Goal: Register for event/course

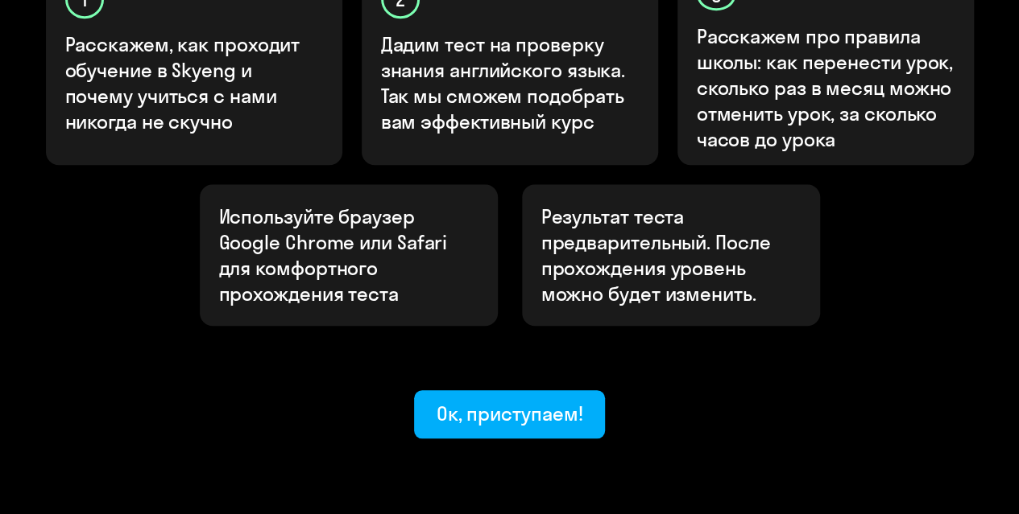
scroll to position [647, 0]
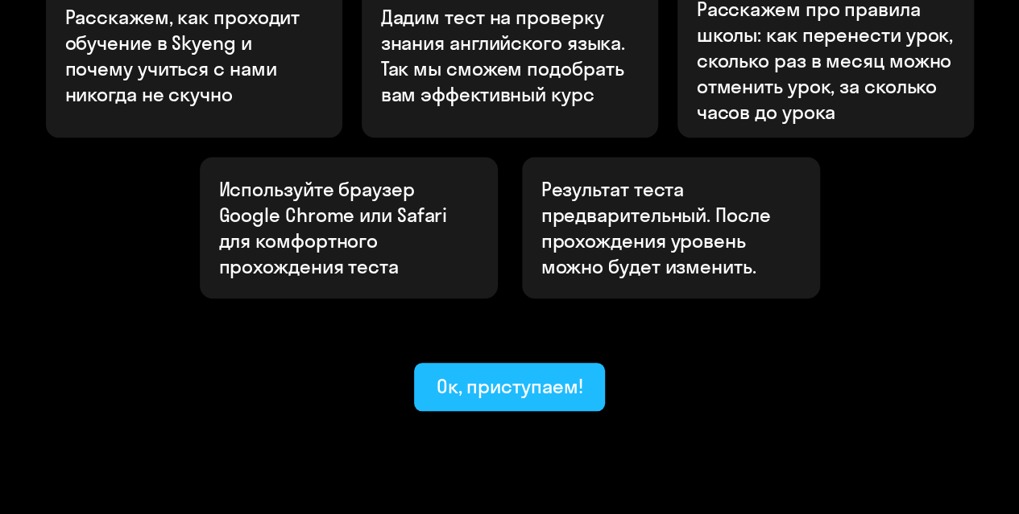
click at [432, 363] on button "Ок, приступаем!" at bounding box center [510, 387] width 192 height 48
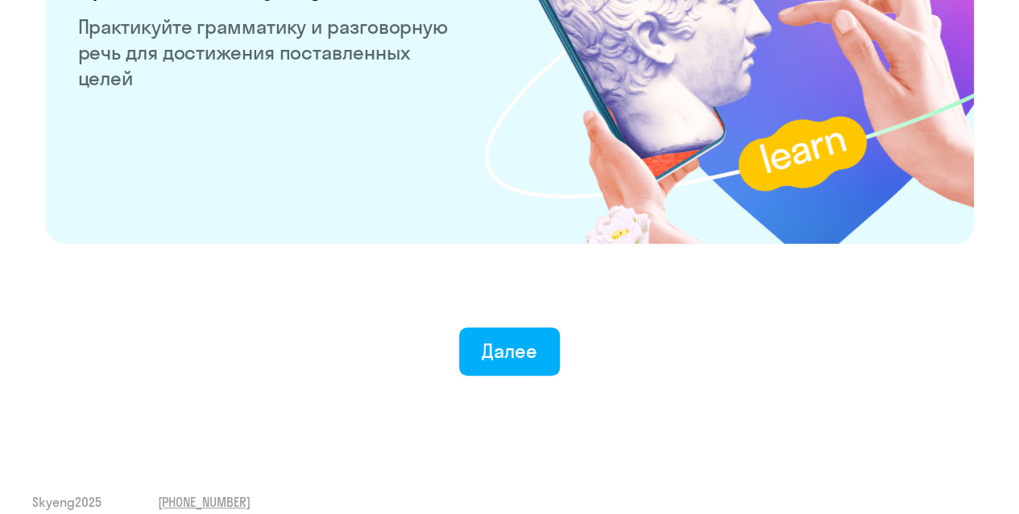
scroll to position [3217, 0]
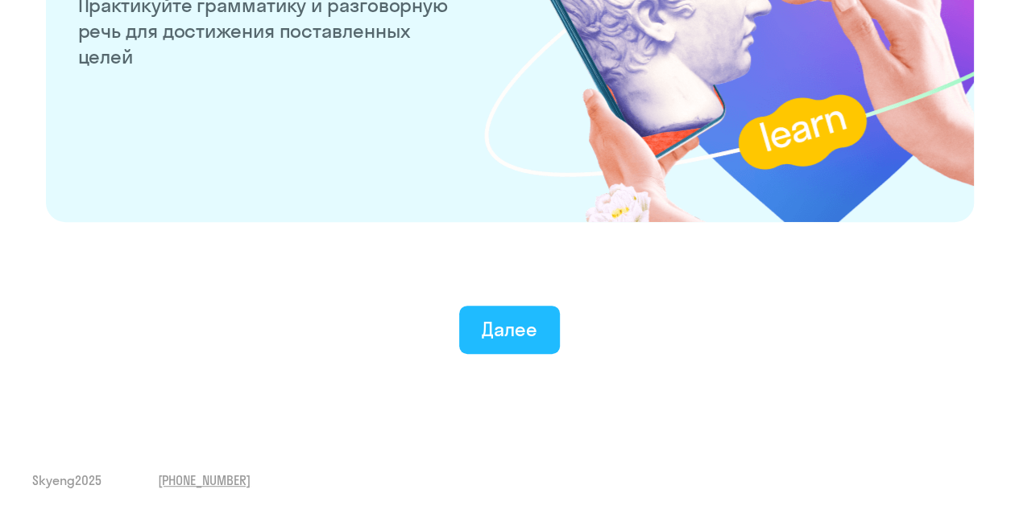
click at [516, 321] on div "Далее" at bounding box center [509, 329] width 56 height 26
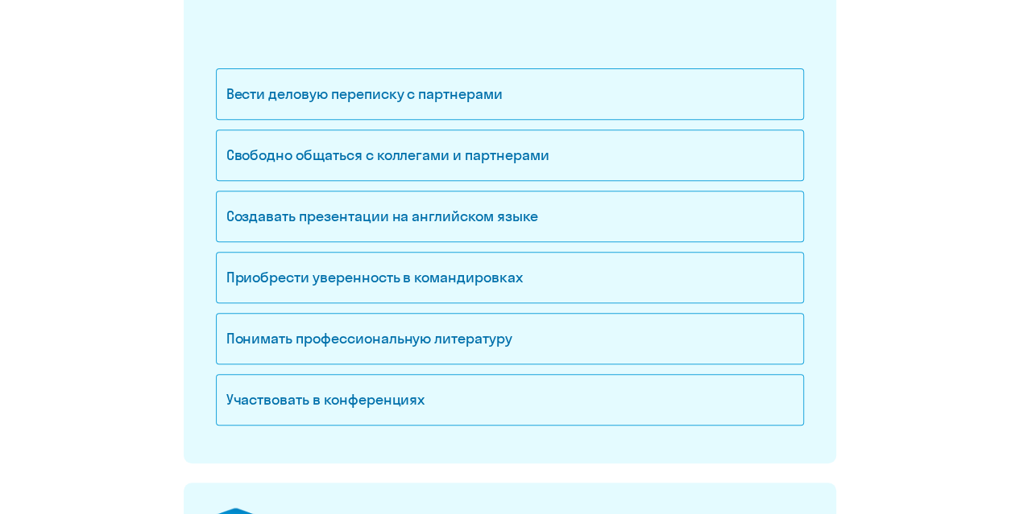
scroll to position [283, 0]
click at [403, 152] on div "Свободно общаться с коллегами и партнерами" at bounding box center [510, 155] width 588 height 52
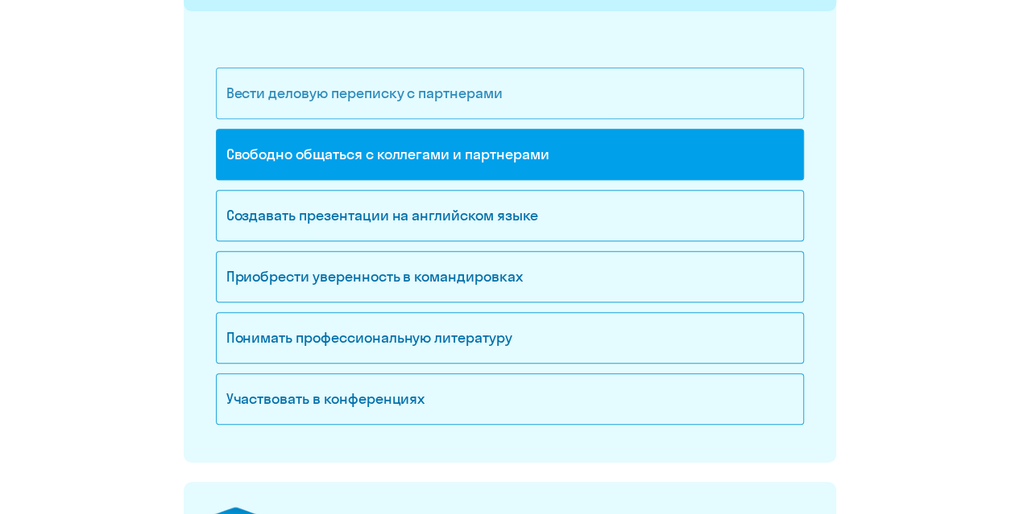
click at [276, 85] on div "Вести деловую переписку с партнерами" at bounding box center [510, 94] width 588 height 52
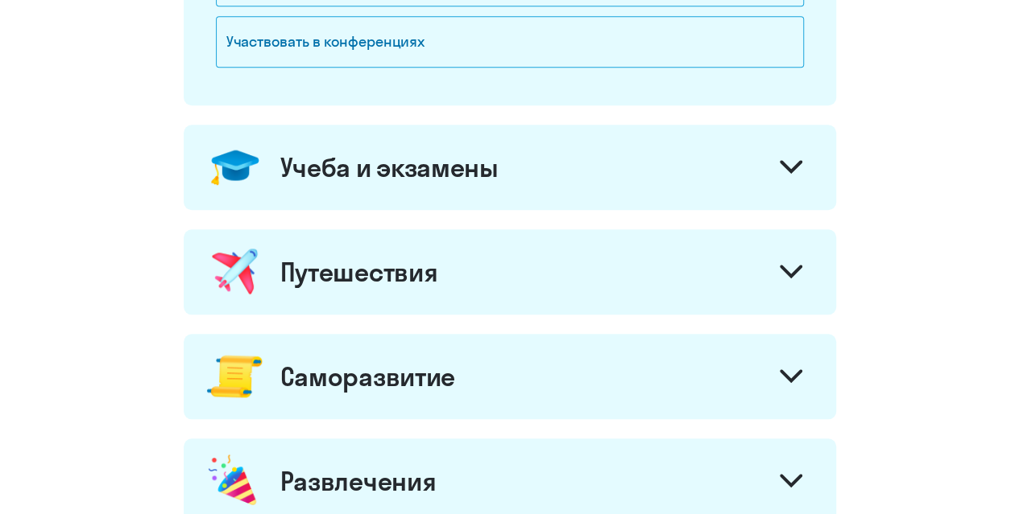
scroll to position [657, 0]
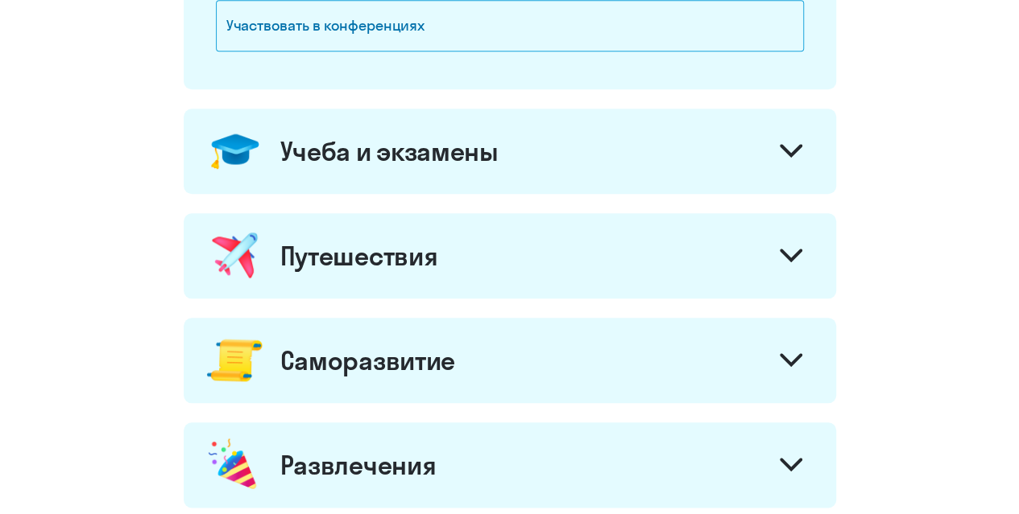
click at [383, 153] on div "Учеба и экзамены" at bounding box center [389, 151] width 218 height 32
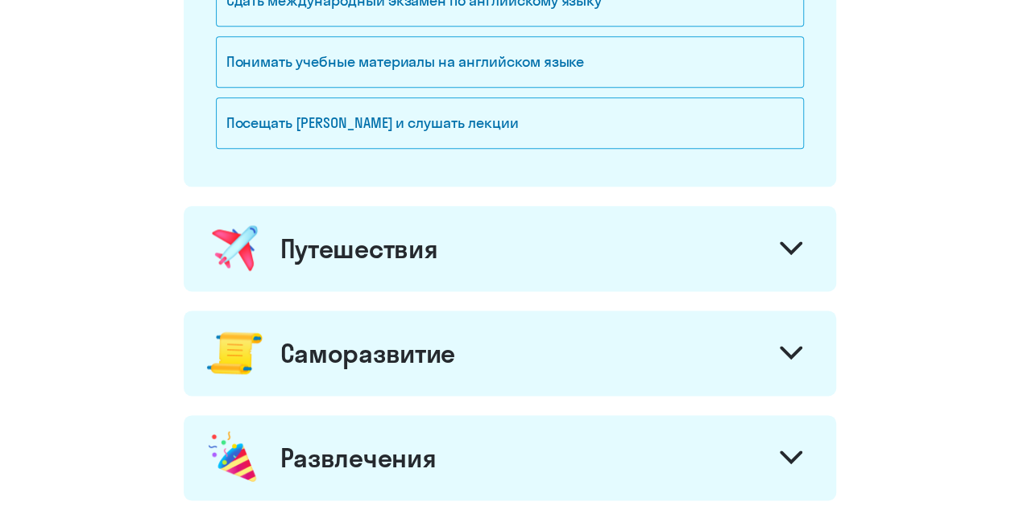
scroll to position [934, 0]
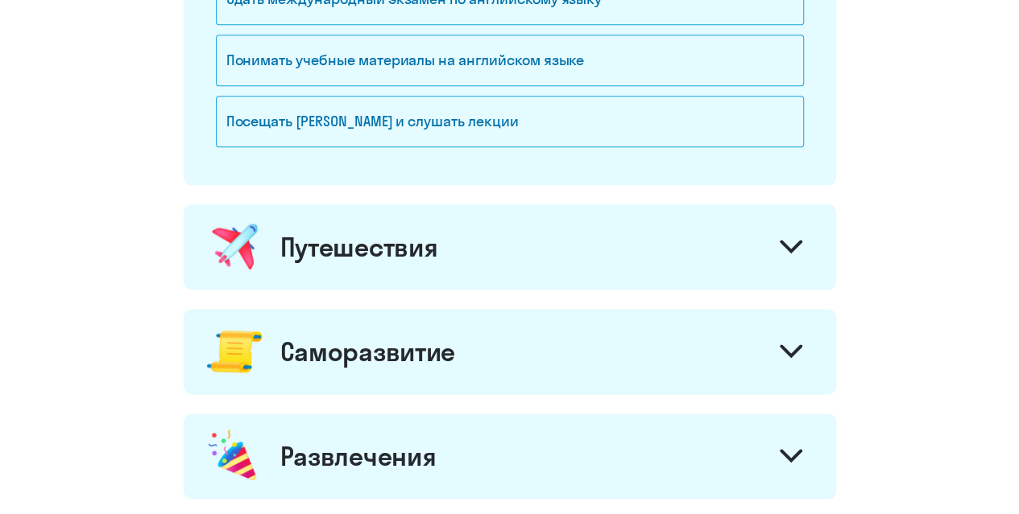
click at [333, 246] on div "Путешествия" at bounding box center [359, 247] width 158 height 32
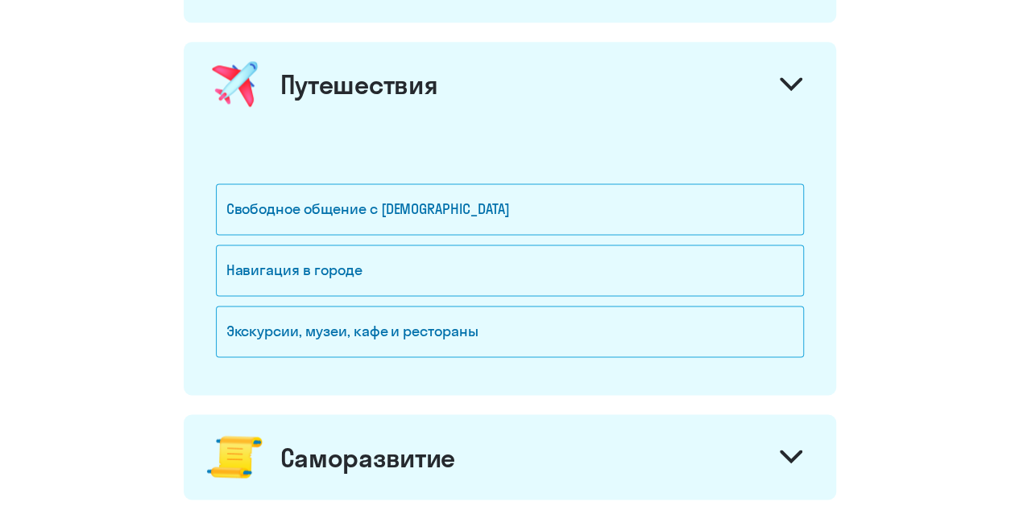
scroll to position [1097, 0]
click at [303, 205] on div "Свободное общение с [DEMOGRAPHIC_DATA]" at bounding box center [510, 209] width 588 height 52
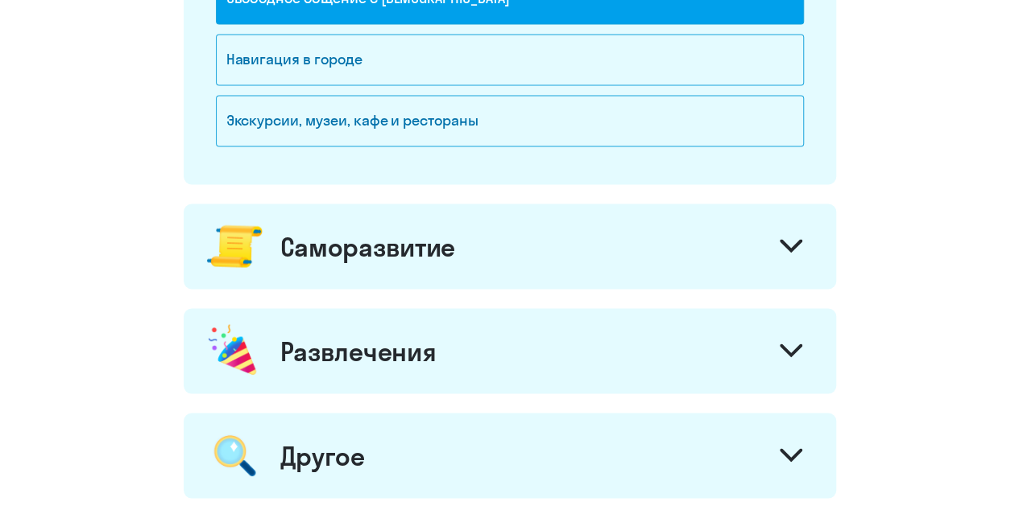
scroll to position [1308, 0]
click at [323, 229] on div "Саморазвитие" at bounding box center [367, 245] width 175 height 32
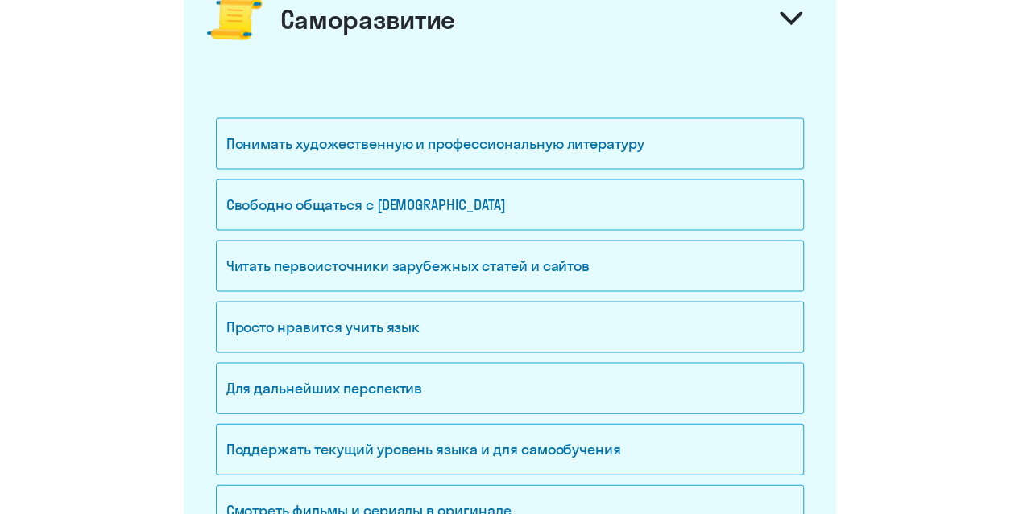
scroll to position [1536, 0]
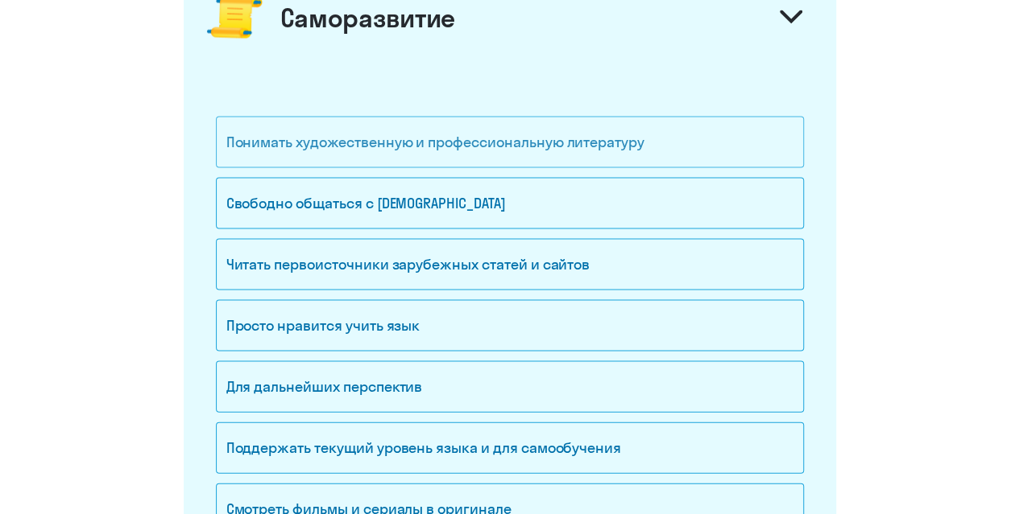
click at [295, 141] on div "Понимать художественную и профессиональную литературу" at bounding box center [510, 143] width 588 height 52
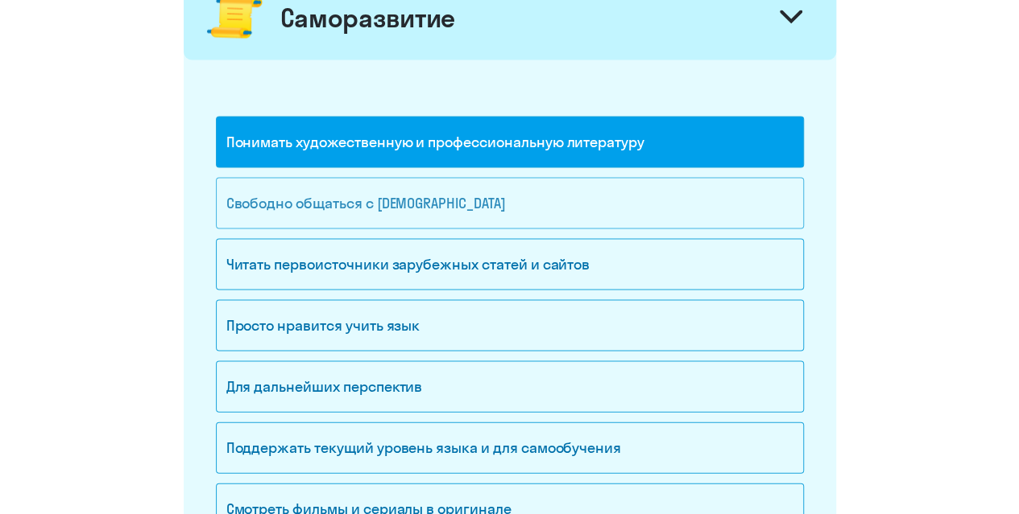
click at [283, 201] on div "Свободно общаться с [DEMOGRAPHIC_DATA]" at bounding box center [510, 204] width 588 height 52
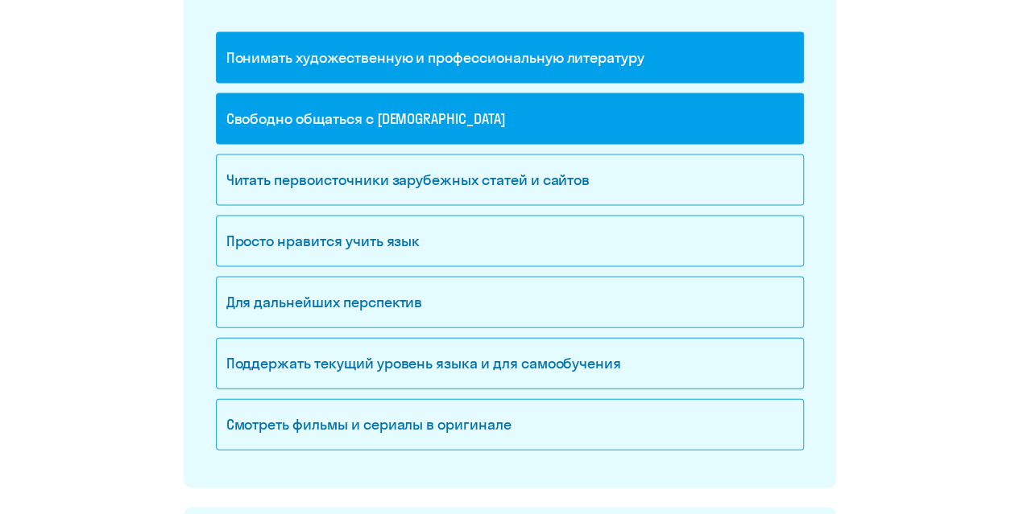
scroll to position [1622, 0]
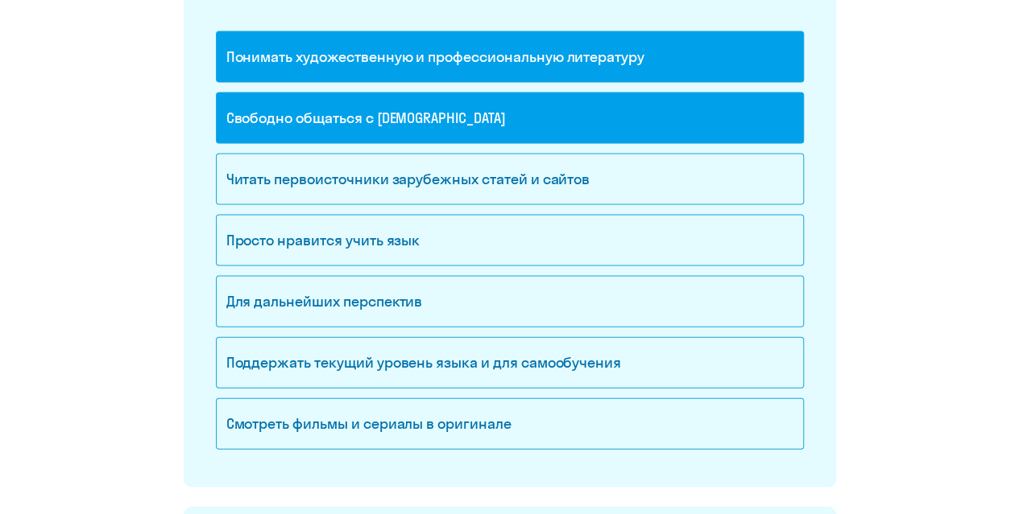
click at [351, 48] on div "Понимать художественную и профессиональную литературу" at bounding box center [510, 57] width 588 height 52
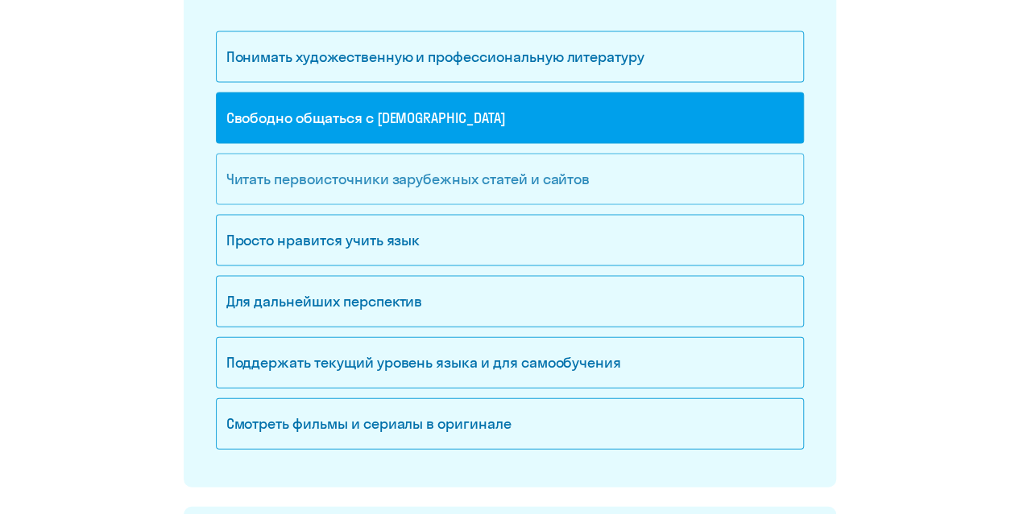
click at [345, 176] on div "Читать первоисточники зарубежных статей и сайтов" at bounding box center [510, 180] width 588 height 52
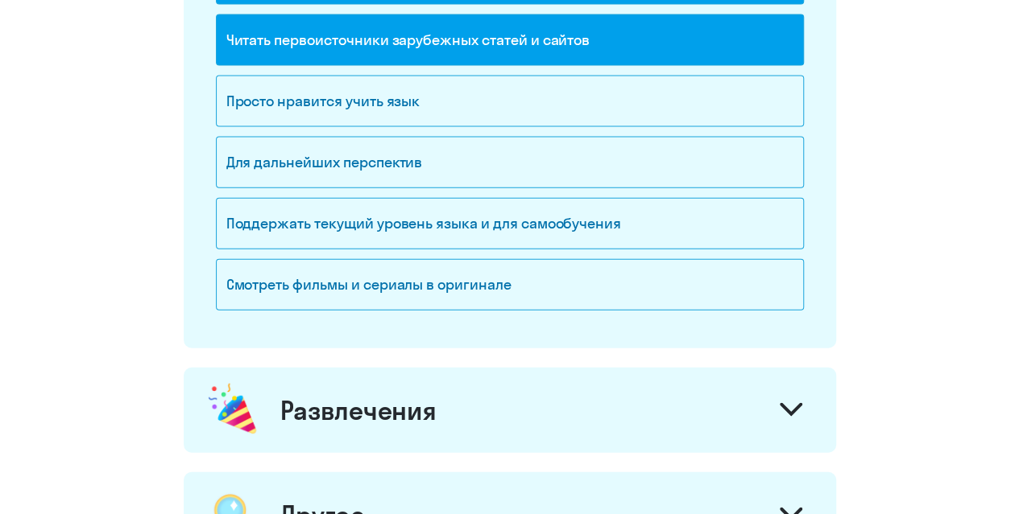
scroll to position [1767, 0]
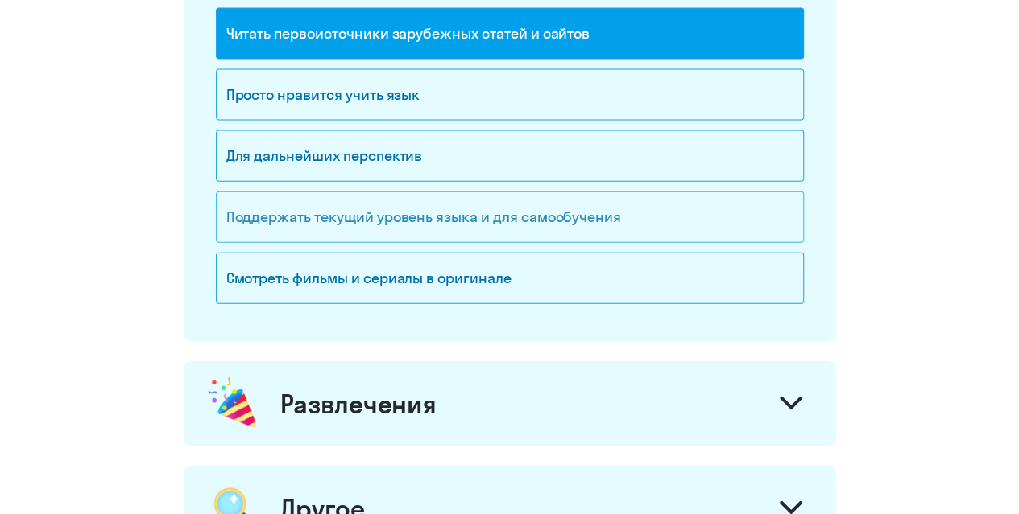
click at [353, 217] on div "Поддержать текущий уровень языка и для cамообучения" at bounding box center [510, 218] width 588 height 52
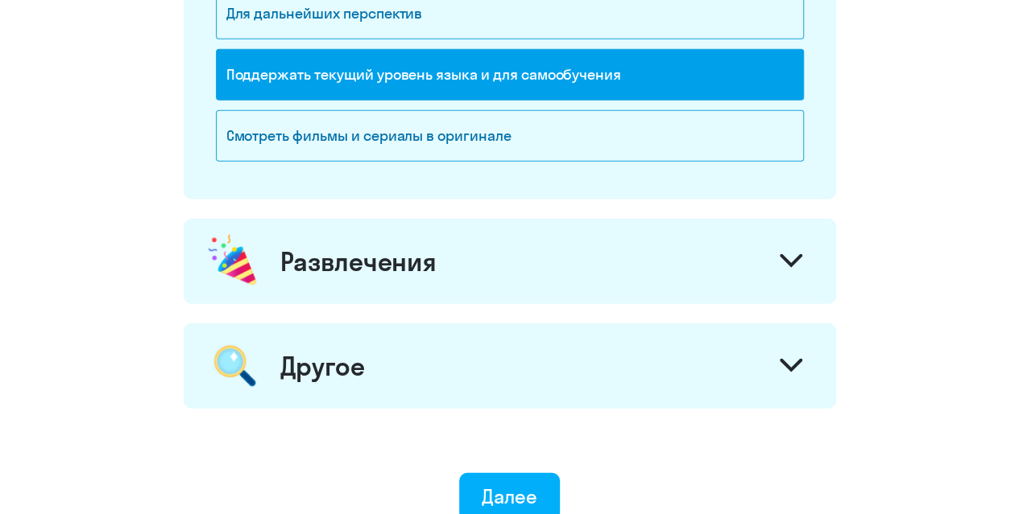
scroll to position [1911, 0]
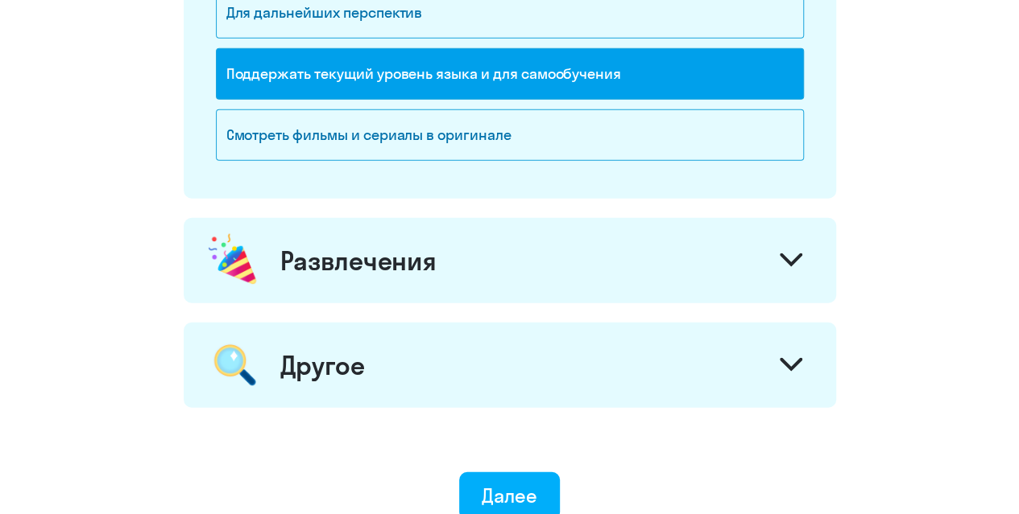
click at [298, 269] on div "Развлечения" at bounding box center [510, 260] width 652 height 85
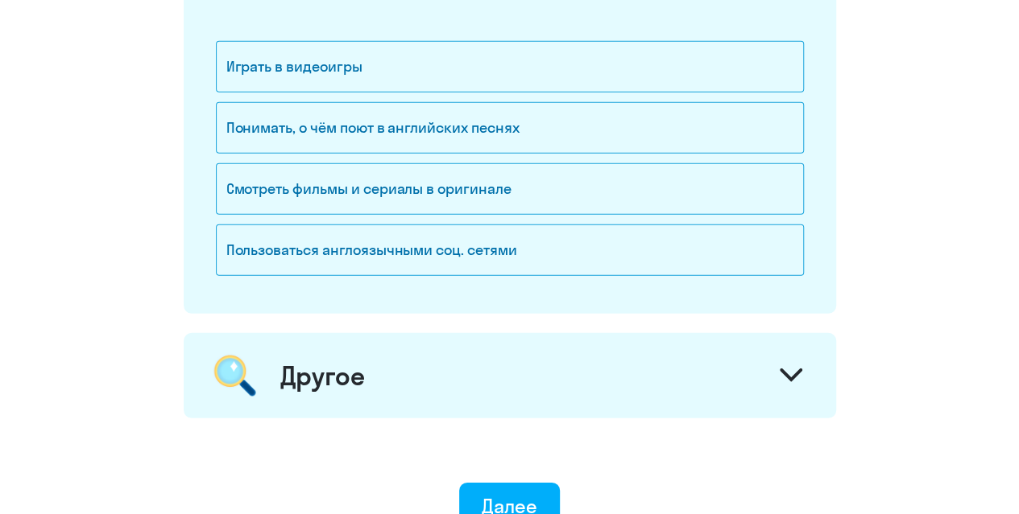
scroll to position [2235, 0]
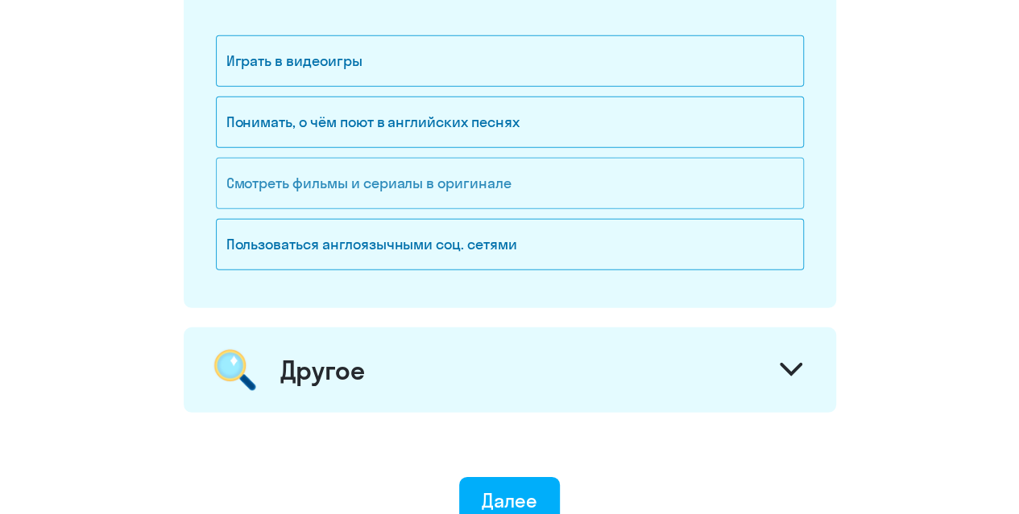
click at [292, 180] on div "Смотреть фильмы и сериалы в оригинале" at bounding box center [510, 184] width 588 height 52
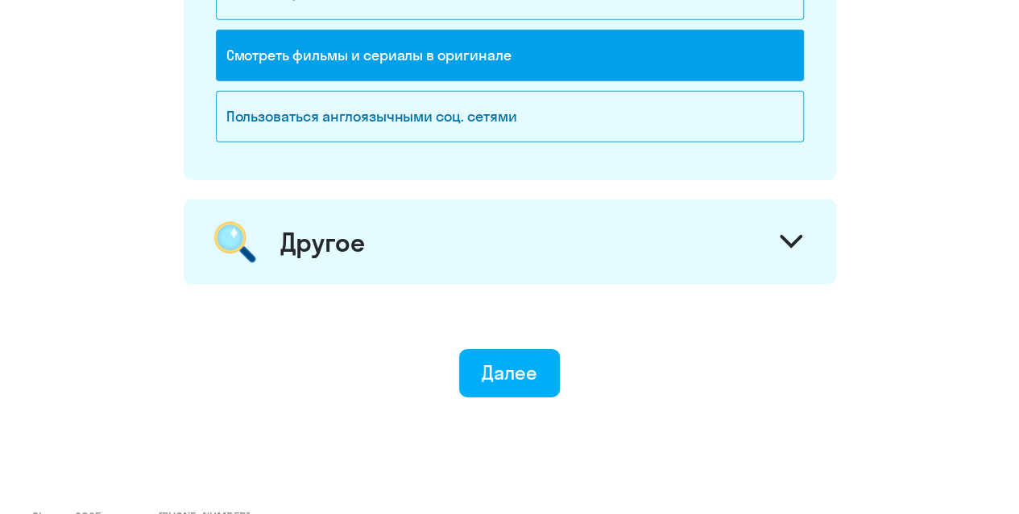
scroll to position [2364, 0]
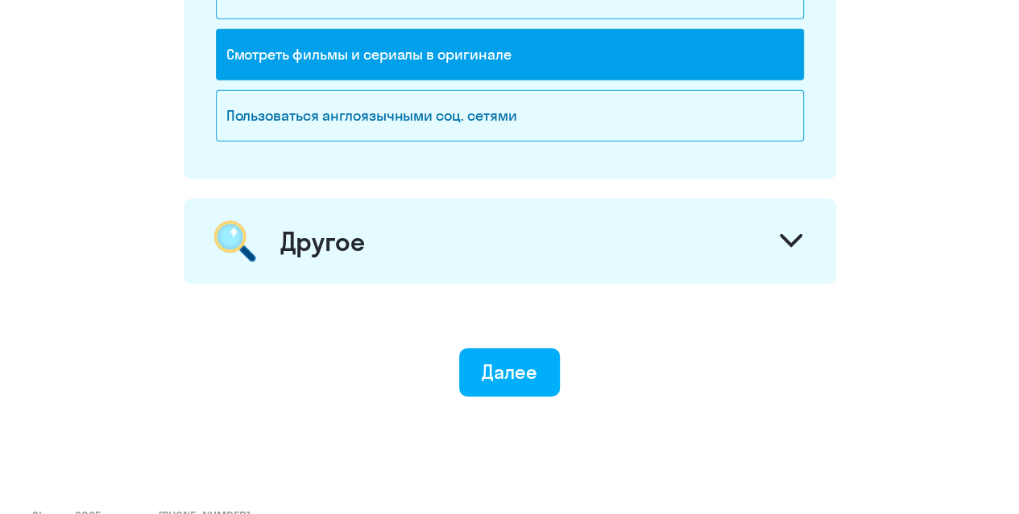
click at [271, 226] on div "Другое" at bounding box center [510, 241] width 652 height 85
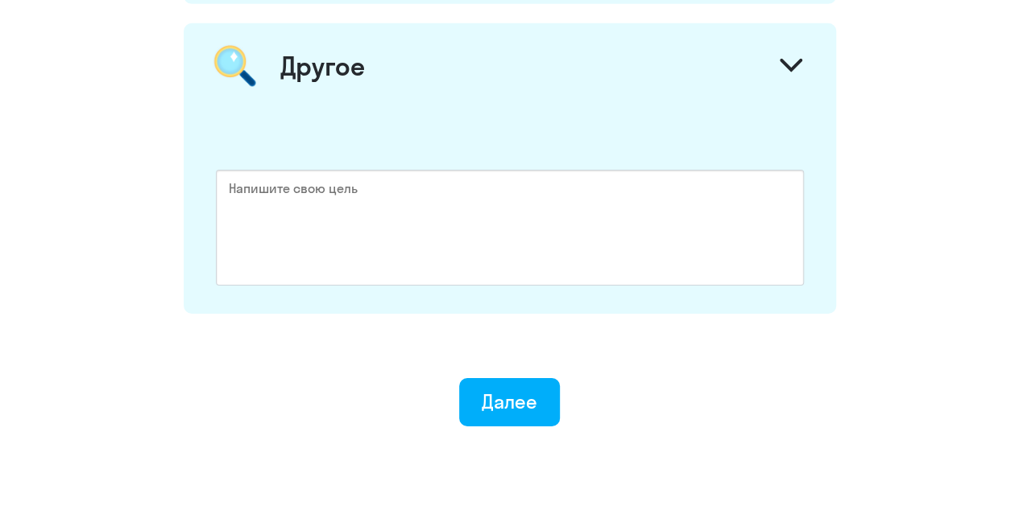
scroll to position [2593, 0]
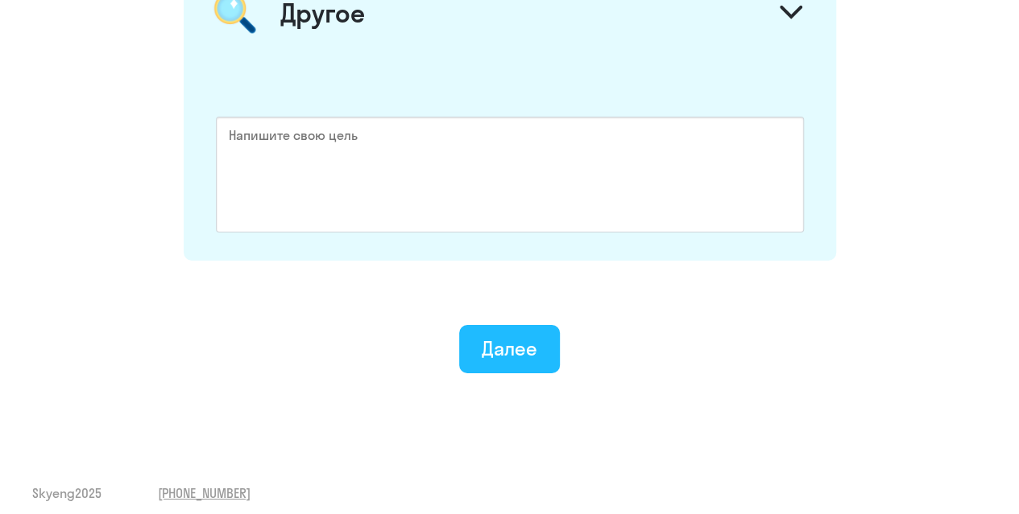
click at [504, 342] on div "Далее" at bounding box center [509, 349] width 56 height 26
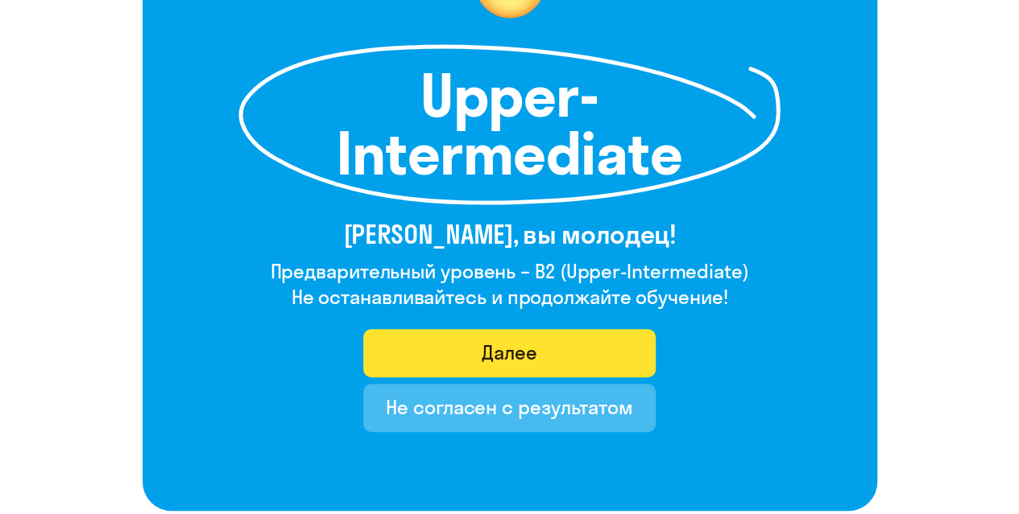
scroll to position [199, 0]
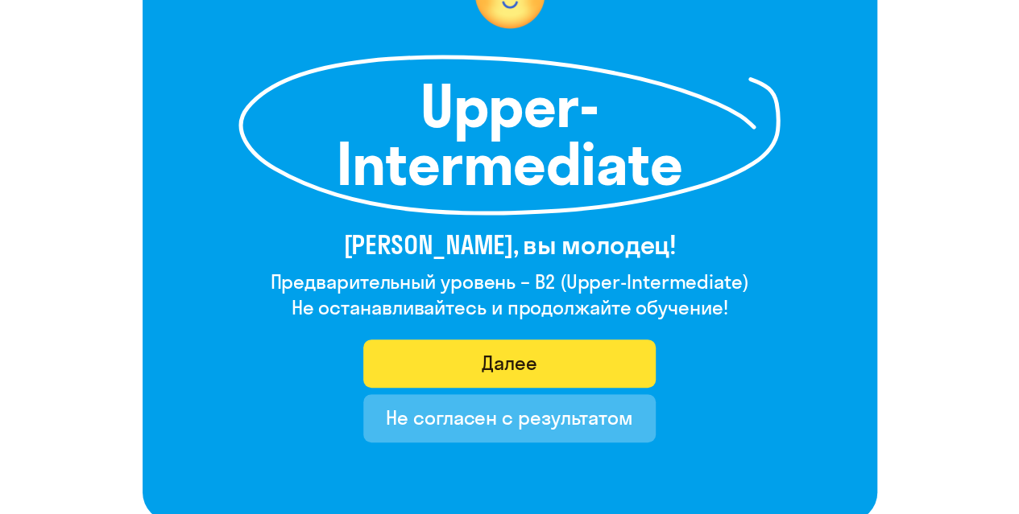
click at [504, 360] on div "Далее" at bounding box center [509, 363] width 56 height 26
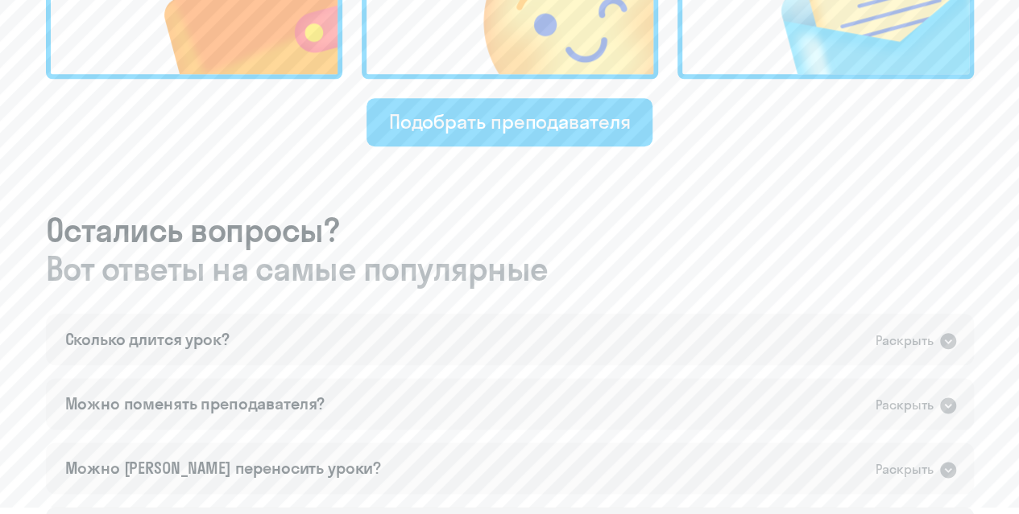
scroll to position [783, 0]
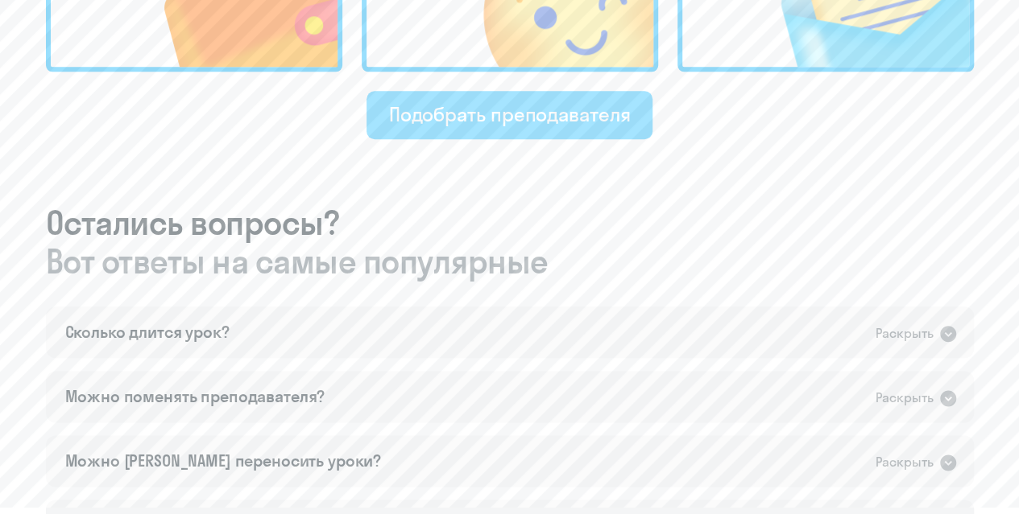
click at [457, 122] on div "Подобрать преподавателя" at bounding box center [510, 114] width 242 height 26
